Goal: Connect with others: Participate in discussion

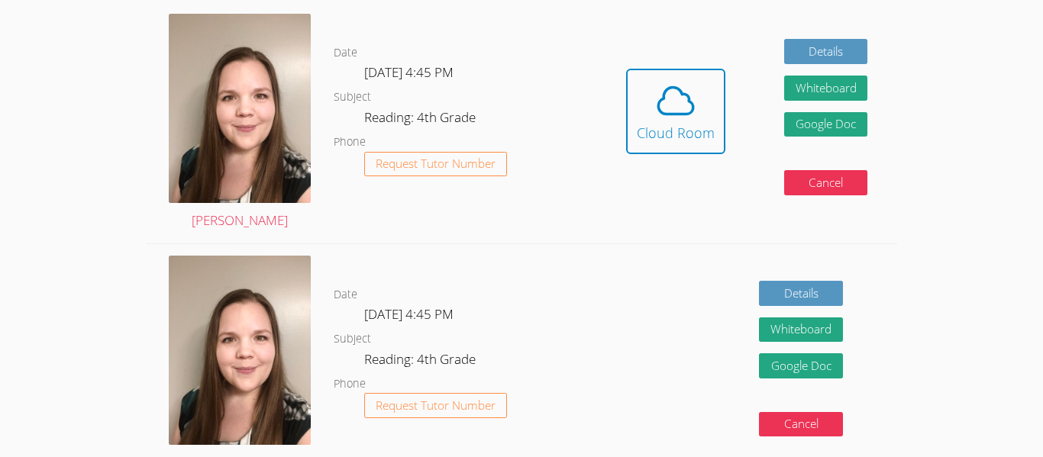
scroll to position [442, 0]
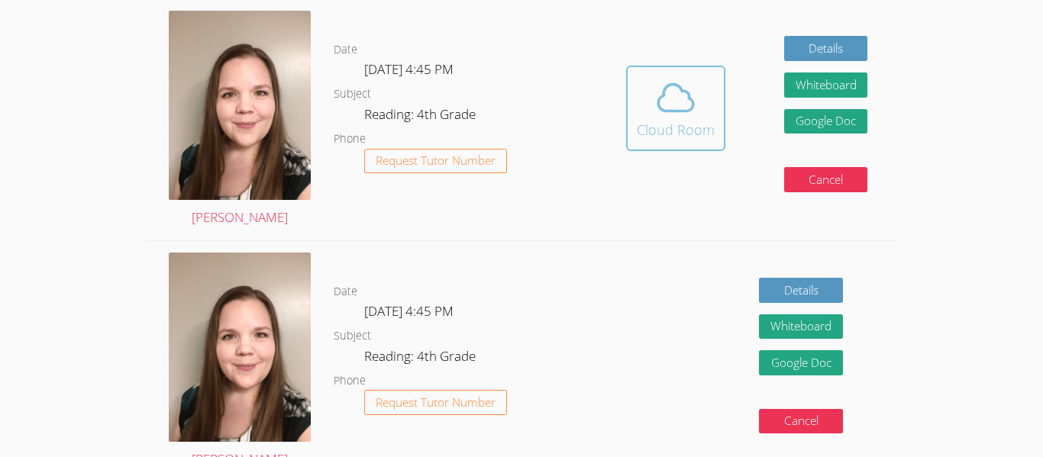
click at [666, 119] on div "Cloud Room" at bounding box center [676, 129] width 78 height 21
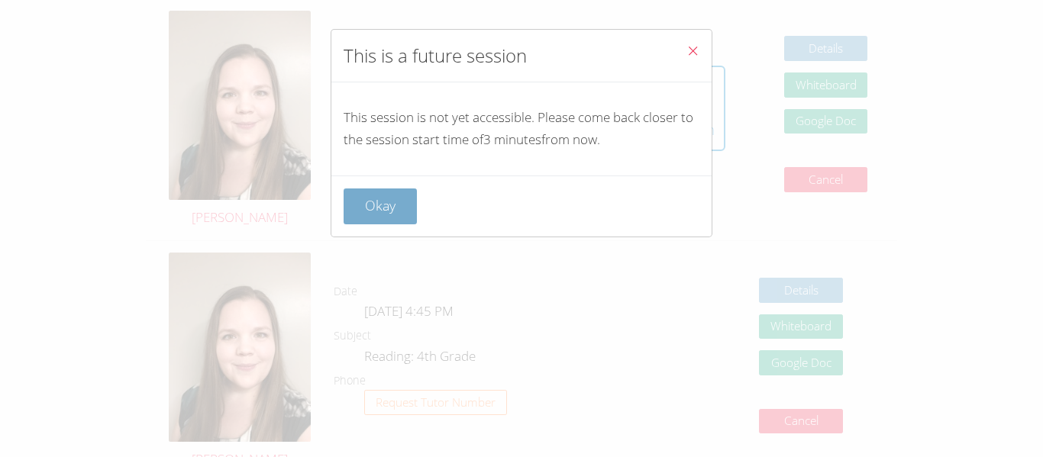
click at [389, 195] on button "Okay" at bounding box center [379, 207] width 73 height 36
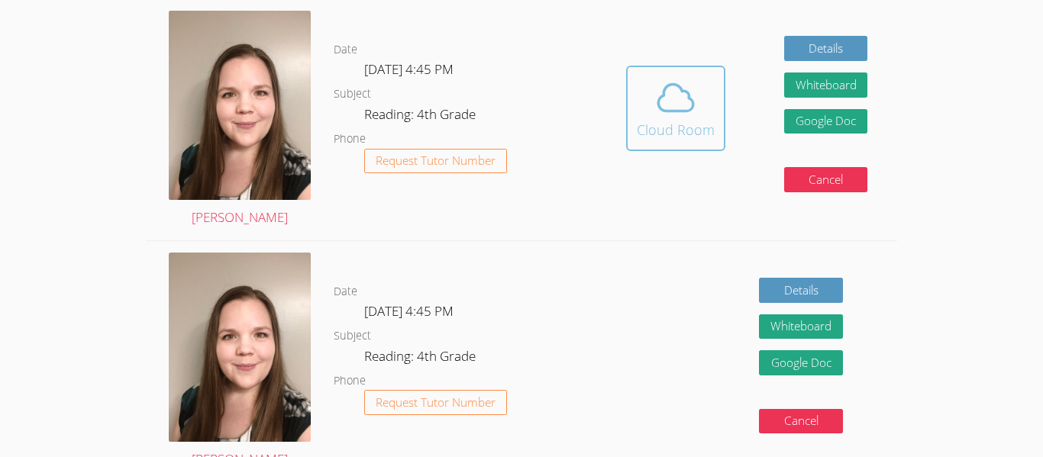
click at [671, 117] on icon at bounding box center [675, 97] width 43 height 43
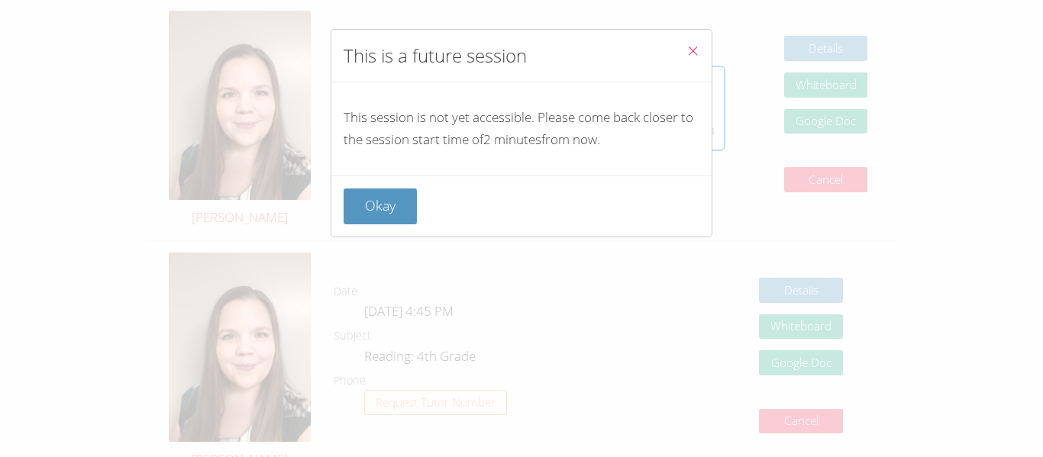
click at [430, 213] on div "Okay" at bounding box center [521, 207] width 356 height 36
click at [389, 208] on button "Okay" at bounding box center [379, 207] width 73 height 36
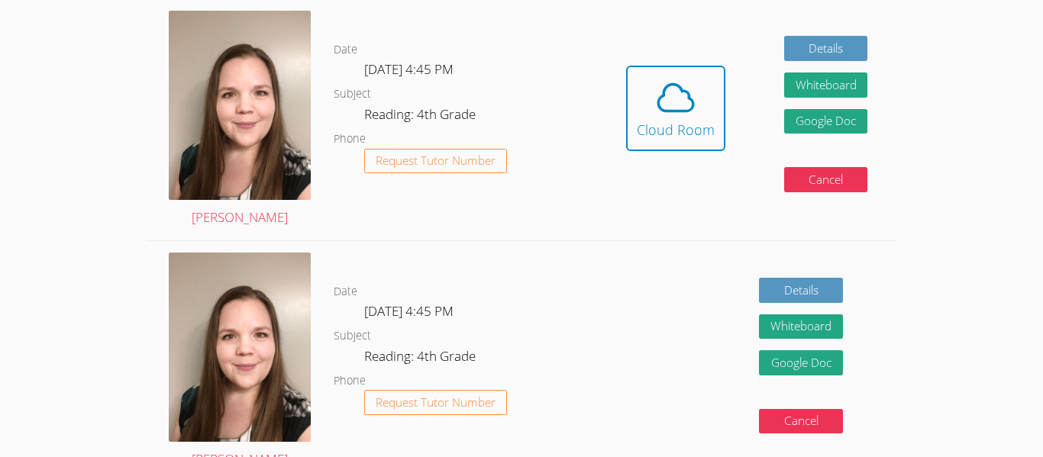
click at [687, 160] on link "Cloud Room" at bounding box center [675, 114] width 99 height 97
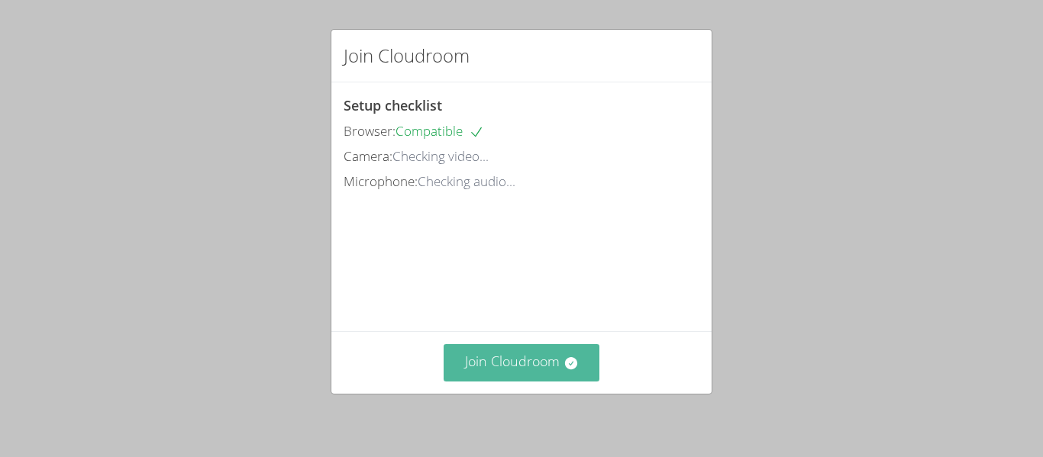
click at [531, 366] on button "Join Cloudroom" at bounding box center [521, 362] width 156 height 37
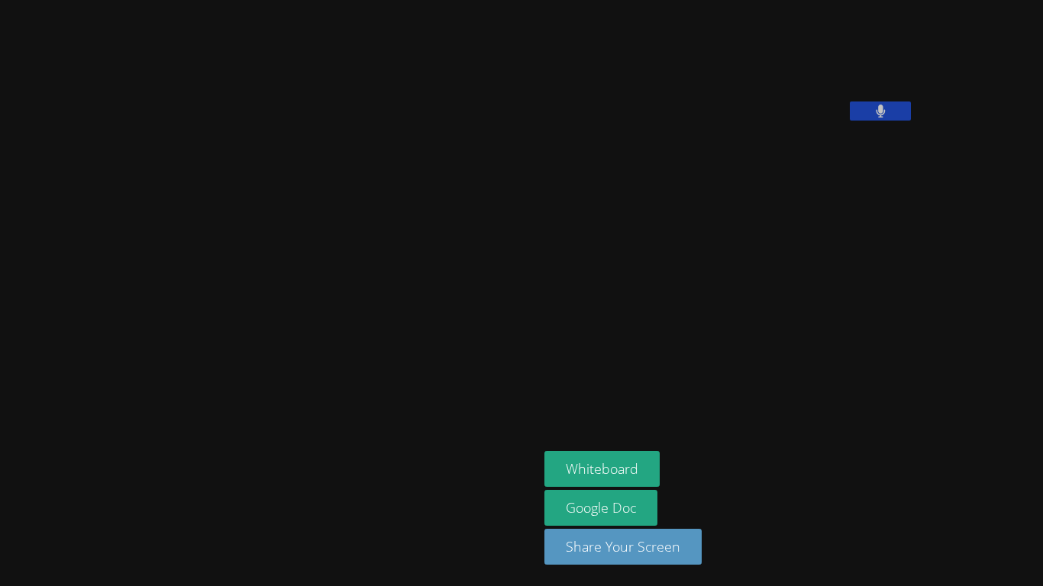
click at [779, 277] on aside "[PERSON_NAME] Whiteboard Google Doc Share Your Screen" at bounding box center [729, 293] width 382 height 586
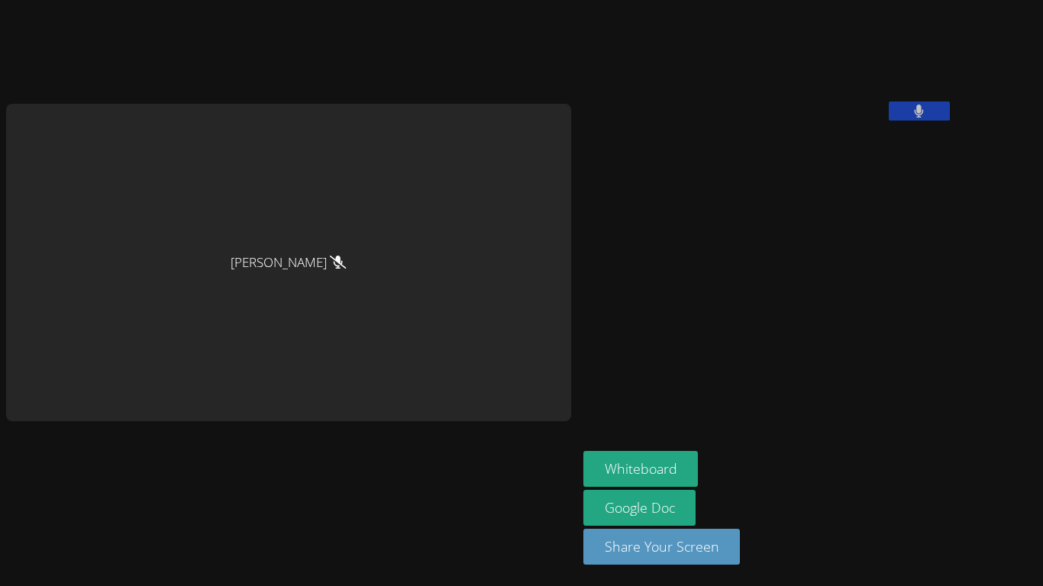
click at [330, 264] on icon at bounding box center [338, 262] width 16 height 13
click at [330, 258] on icon at bounding box center [338, 262] width 16 height 13
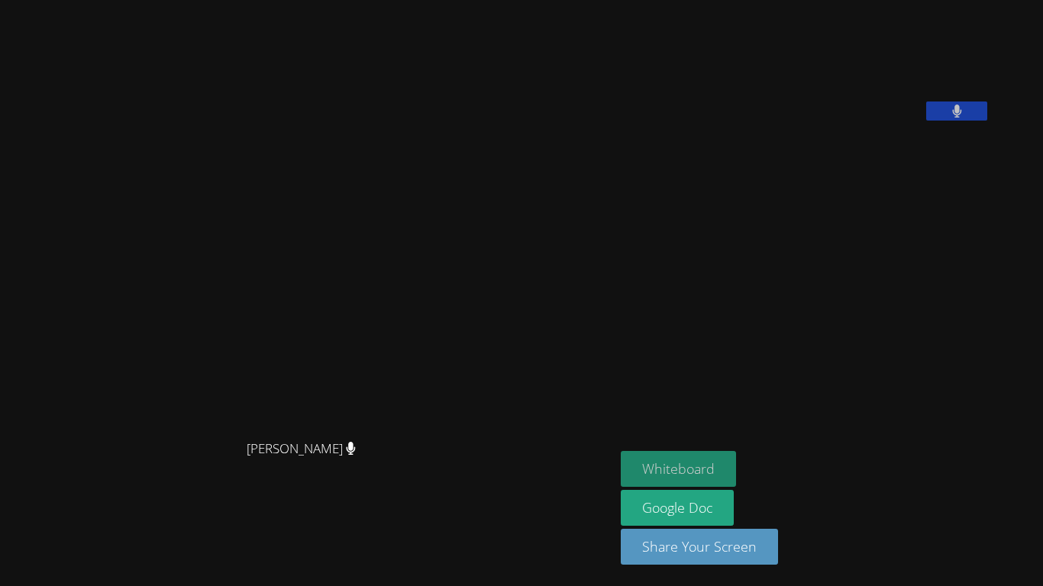
click at [736, 456] on button "Whiteboard" at bounding box center [678, 469] width 115 height 36
